Goal: Task Accomplishment & Management: Use online tool/utility

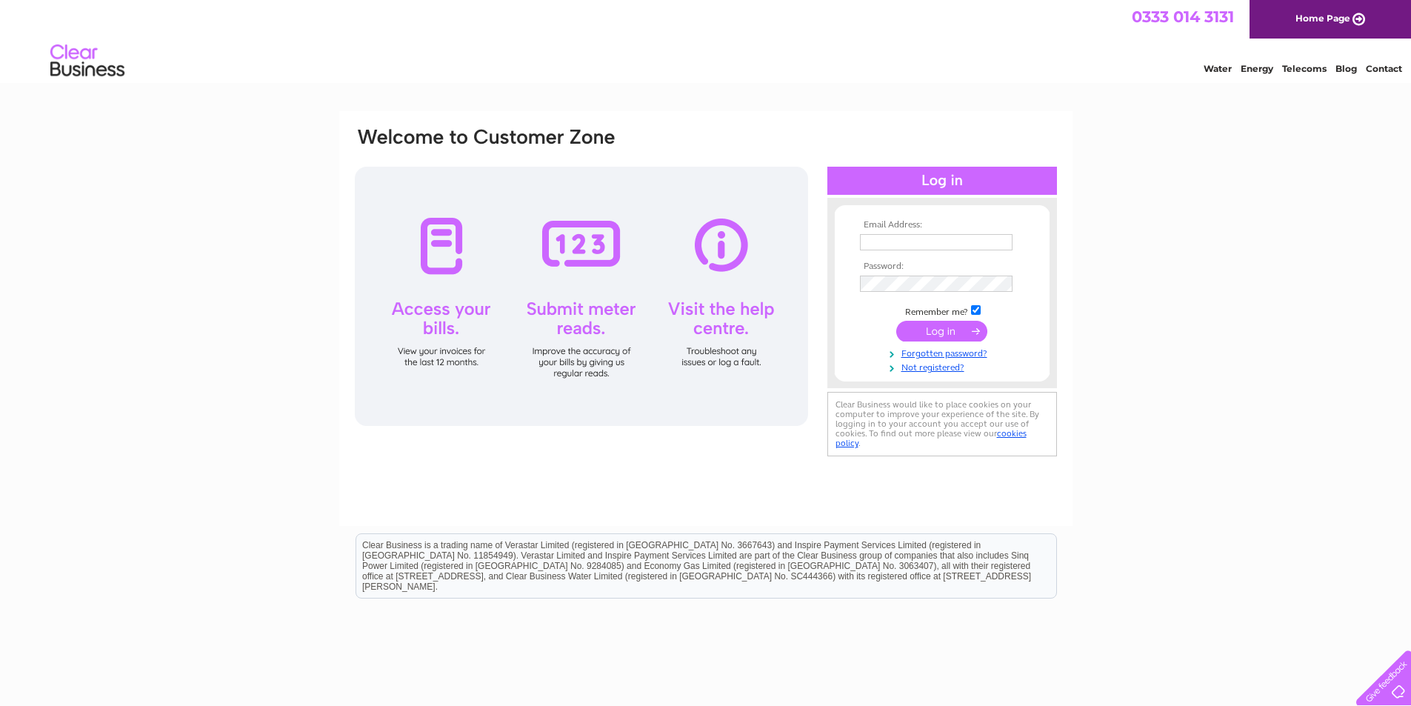
type input "[EMAIL_ADDRESS][DOMAIN_NAME]"
click at [929, 331] on input "submit" at bounding box center [941, 331] width 91 height 21
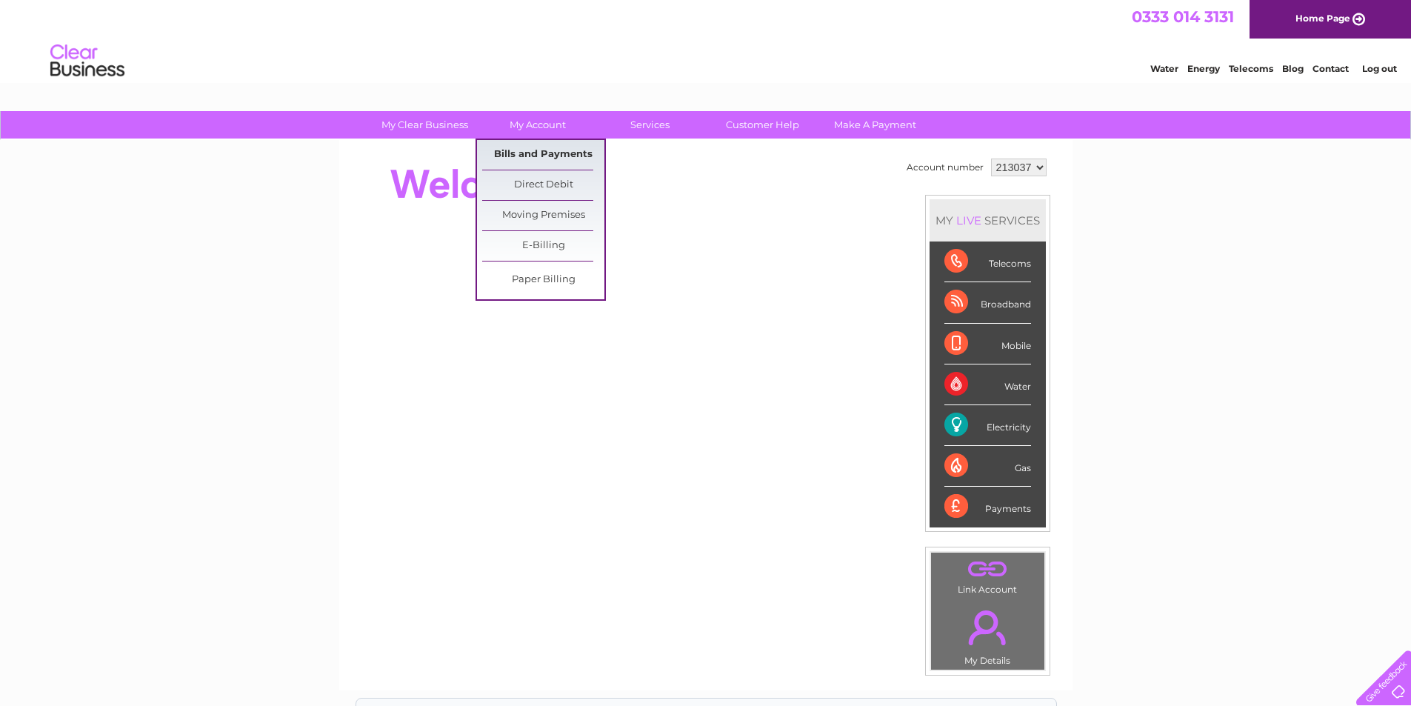
click at [540, 155] on link "Bills and Payments" at bounding box center [543, 155] width 122 height 30
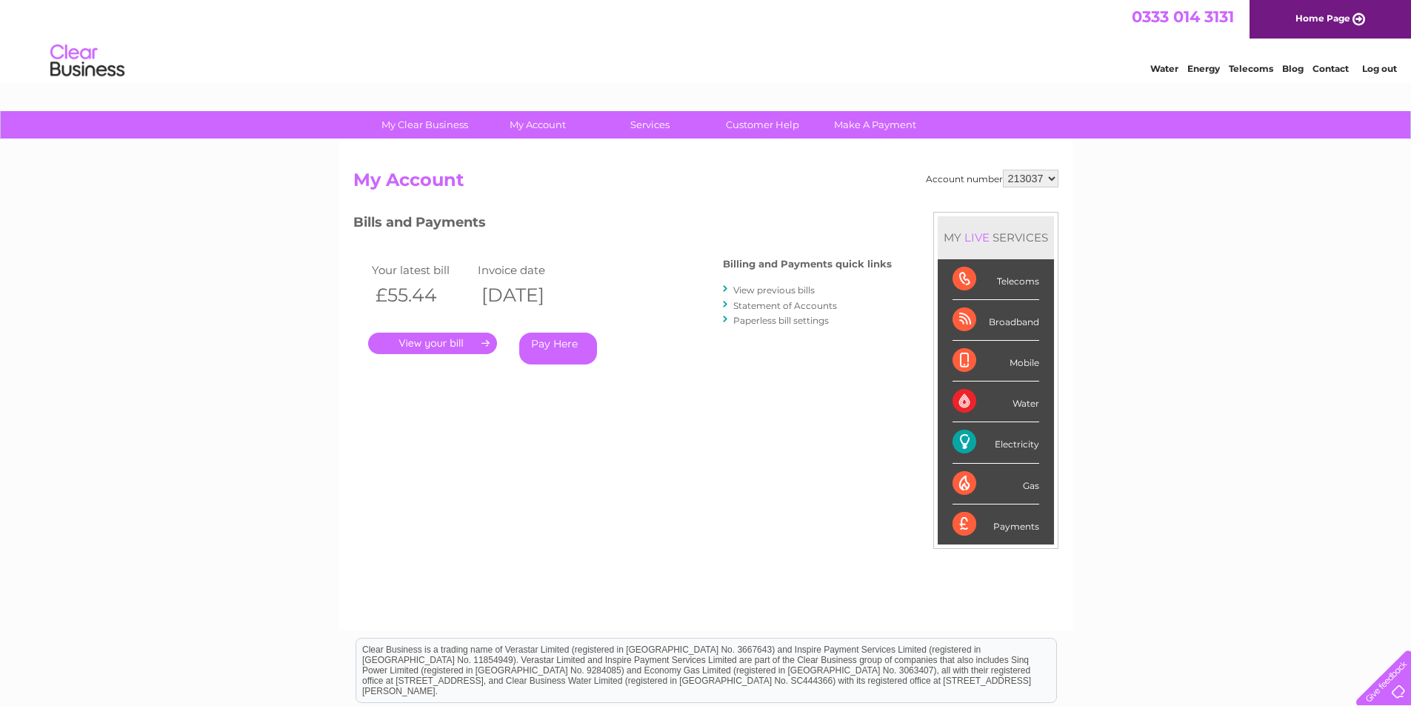
click at [461, 338] on link "." at bounding box center [432, 343] width 129 height 21
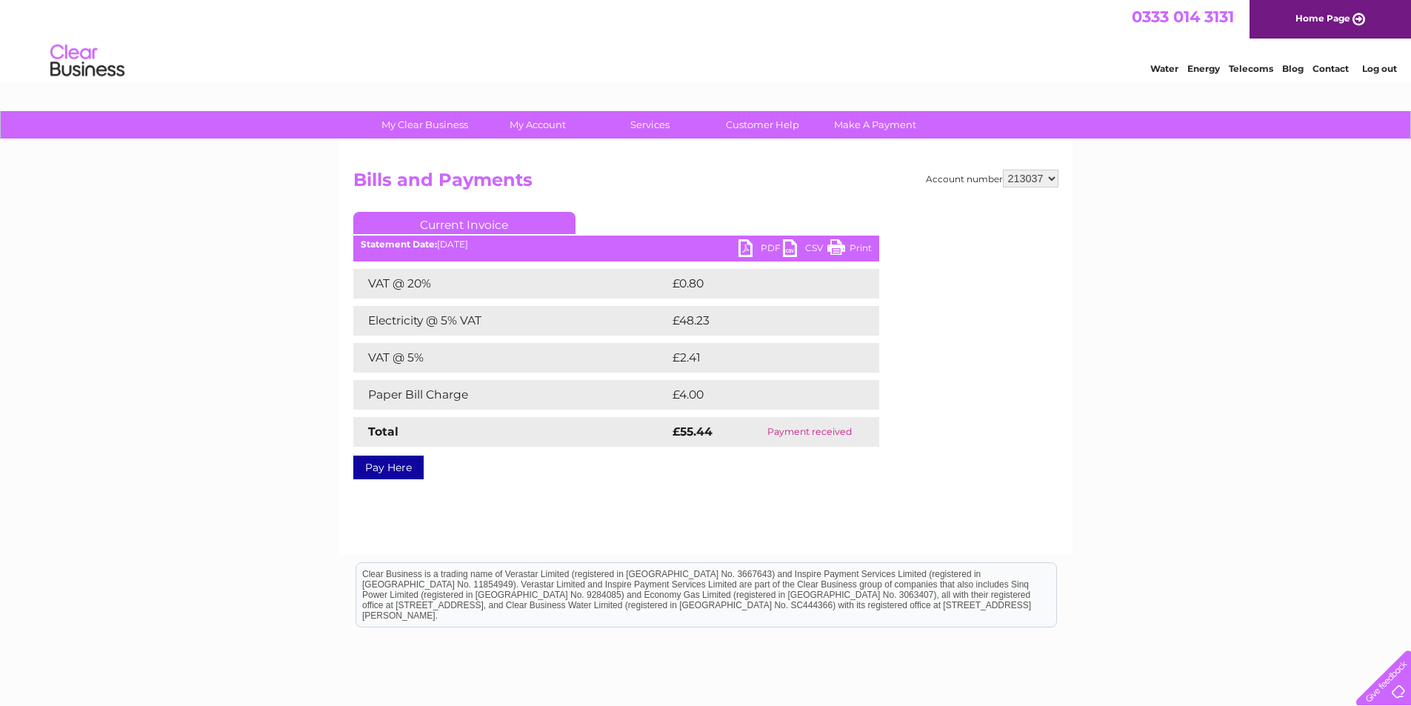
scroll to position [74, 0]
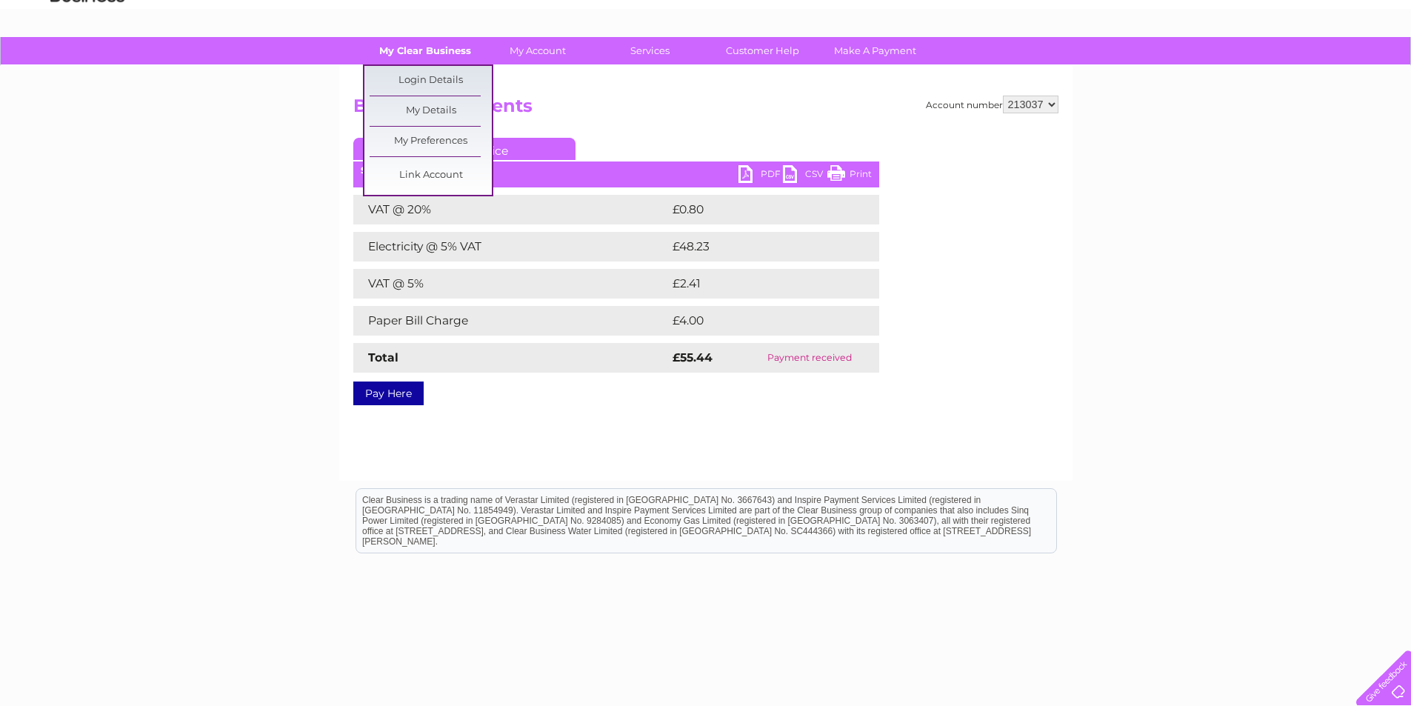
click at [415, 49] on link "My Clear Business" at bounding box center [425, 50] width 122 height 27
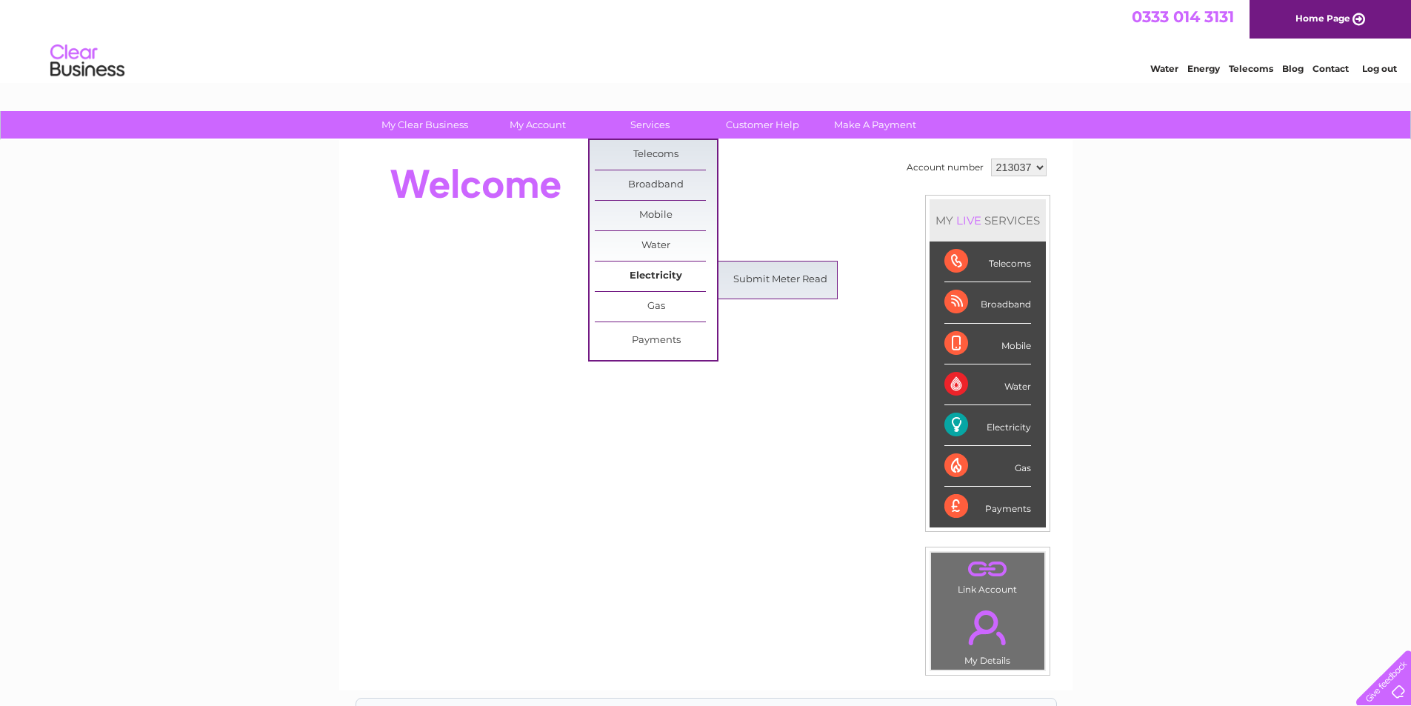
click at [667, 278] on link "Electricity" at bounding box center [656, 276] width 122 height 30
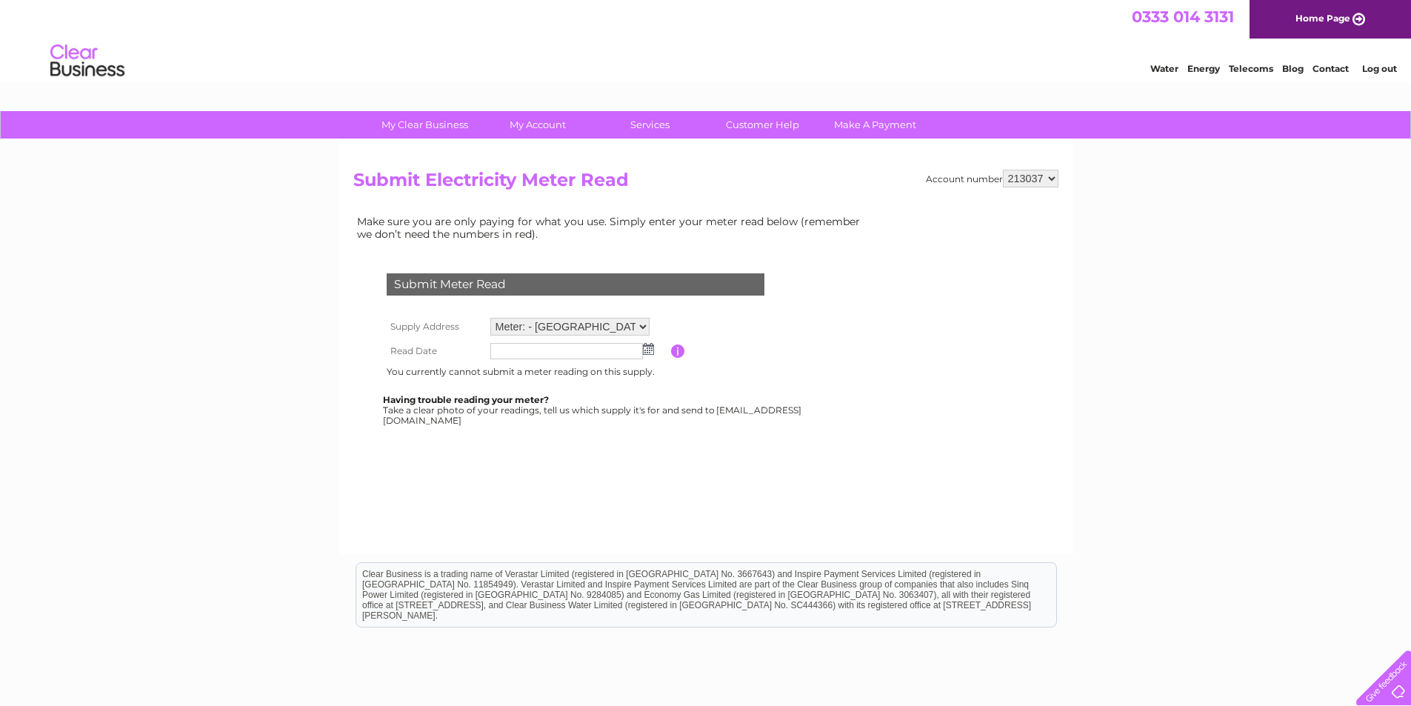
click at [641, 326] on select "Meter: - [GEOGRAPHIC_DATA], [GEOGRAPHIC_DATA], [GEOGRAPHIC_DATA], NE48 2ER" at bounding box center [569, 327] width 159 height 18
click at [641, 326] on select "Meter: - [GEOGRAPHIC_DATA], [GEOGRAPHIC_DATA], [GEOGRAPHIC_DATA], NE48 2ER" at bounding box center [569, 327] width 159 height 19
